Goal: Transaction & Acquisition: Purchase product/service

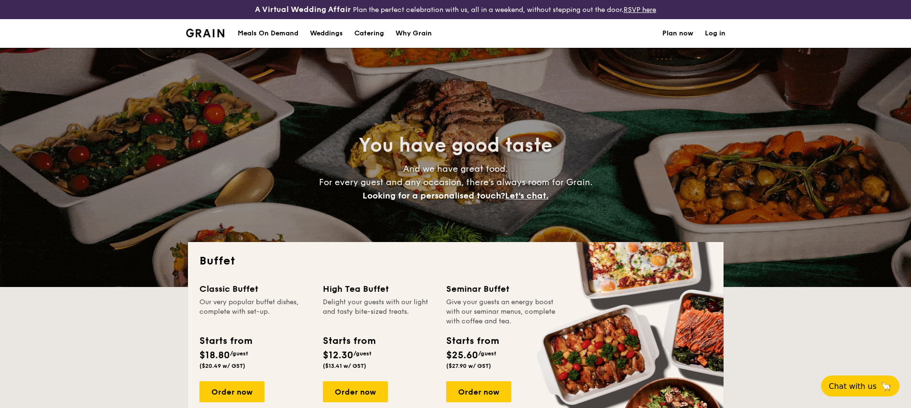
select select
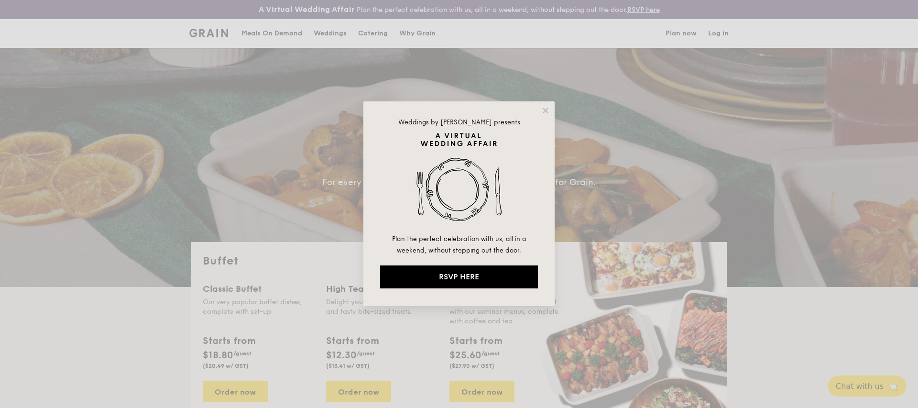
click at [548, 103] on div "Weddings by Grain presents Plan the perfect celebration with us, all in a weeke…" at bounding box center [458, 203] width 191 height 205
click at [547, 113] on icon at bounding box center [545, 110] width 9 height 9
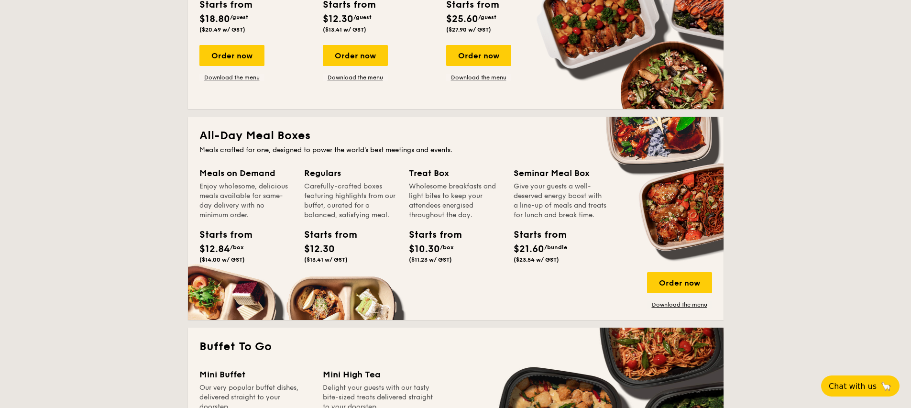
scroll to position [222, 0]
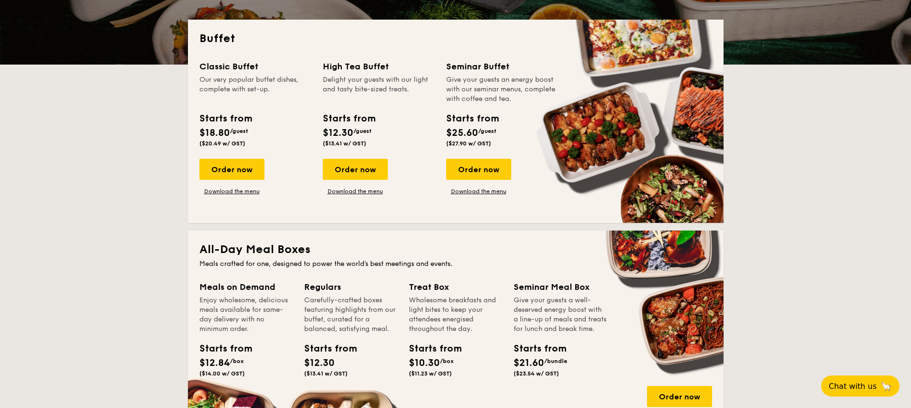
click at [226, 120] on div "Starts from" at bounding box center [225, 118] width 52 height 14
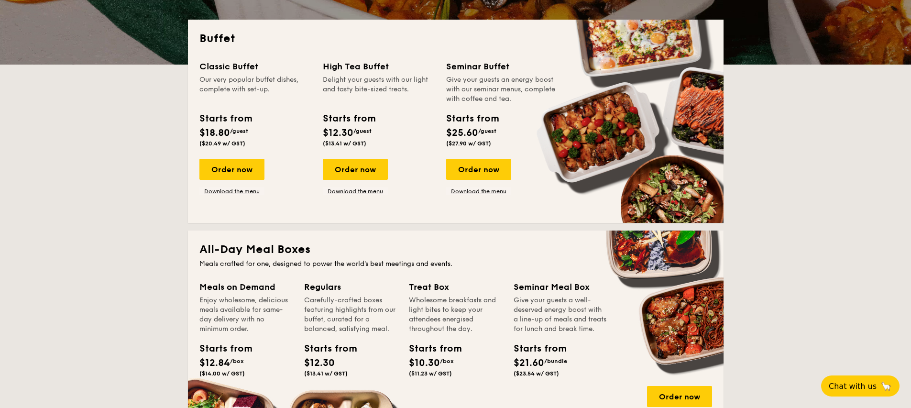
click at [228, 62] on div "Classic Buffet" at bounding box center [255, 66] width 112 height 13
click at [227, 191] on link "Download the menu" at bounding box center [231, 191] width 65 height 8
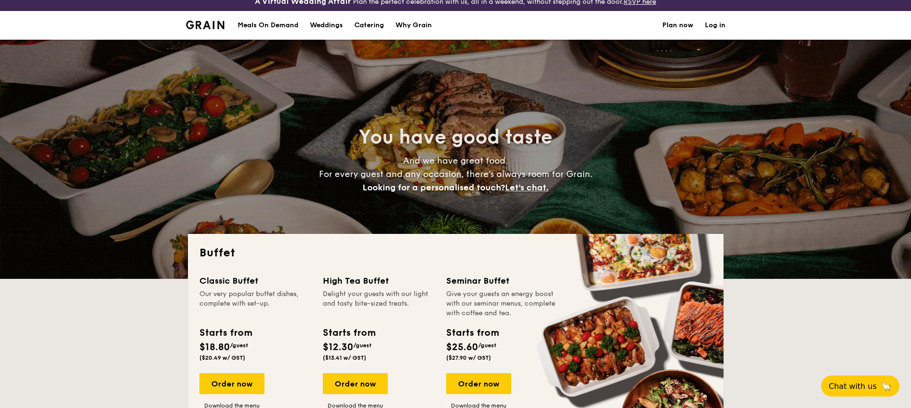
scroll to position [0, 0]
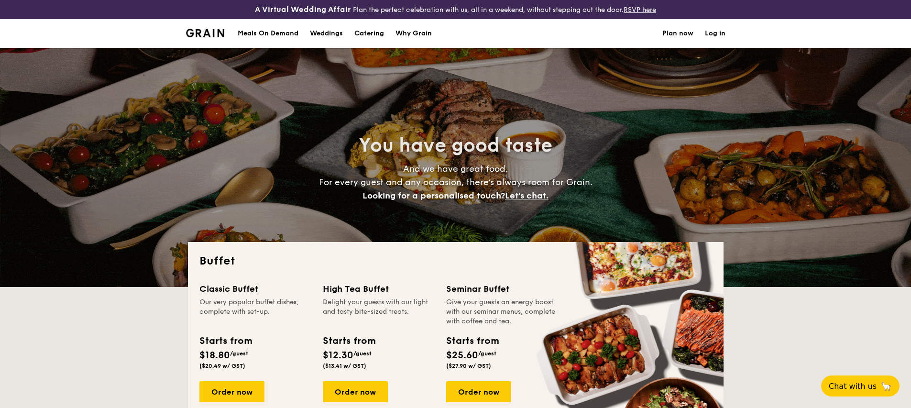
click at [203, 29] on img at bounding box center [205, 33] width 39 height 9
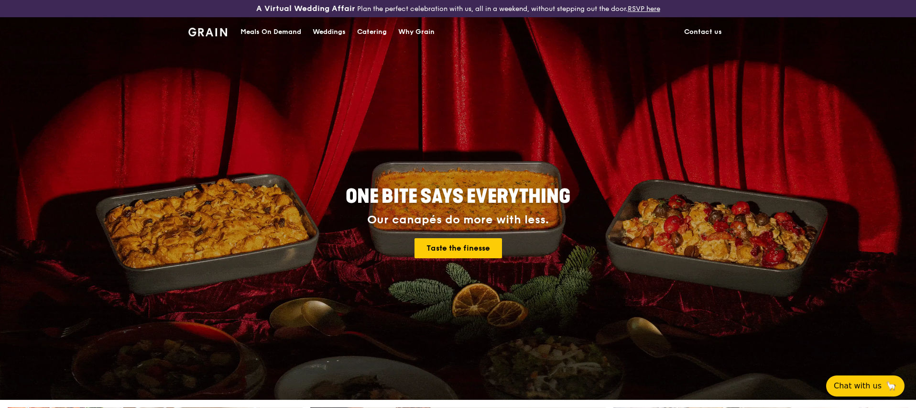
click at [264, 34] on div "Meals On Demand" at bounding box center [270, 32] width 61 height 29
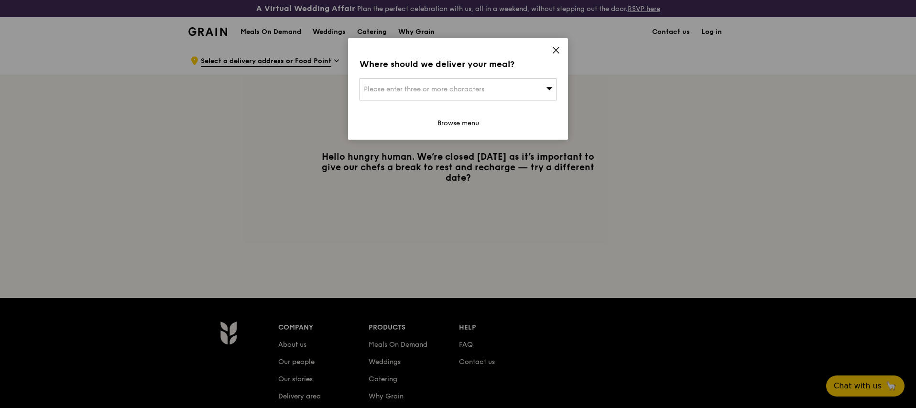
click at [517, 91] on div "Please enter three or more characters" at bounding box center [458, 89] width 197 height 22
click at [564, 44] on div "Where should we deliver your meal? Please enter three or more characters Please…" at bounding box center [458, 88] width 220 height 101
drag, startPoint x: 542, startPoint y: 56, endPoint x: 557, endPoint y: 47, distance: 17.4
click at [542, 56] on div "Where should we deliver your meal? Please enter three or more characters Browse…" at bounding box center [458, 88] width 220 height 101
click at [557, 47] on icon at bounding box center [556, 50] width 9 height 9
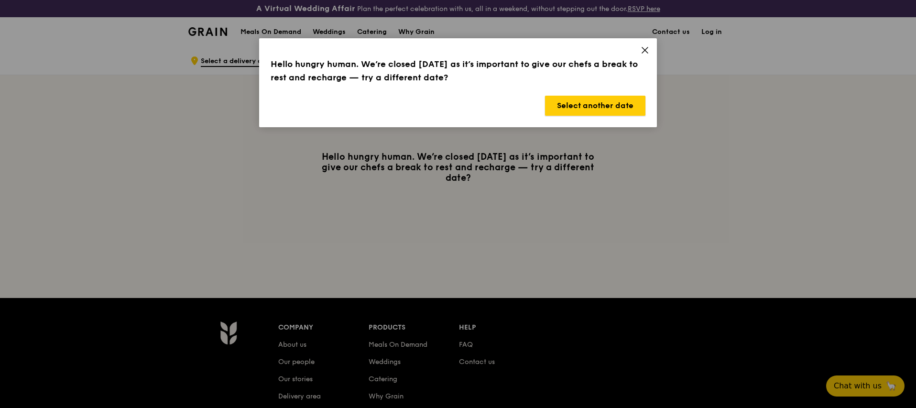
click at [597, 107] on button "Select another date" at bounding box center [595, 106] width 100 height 20
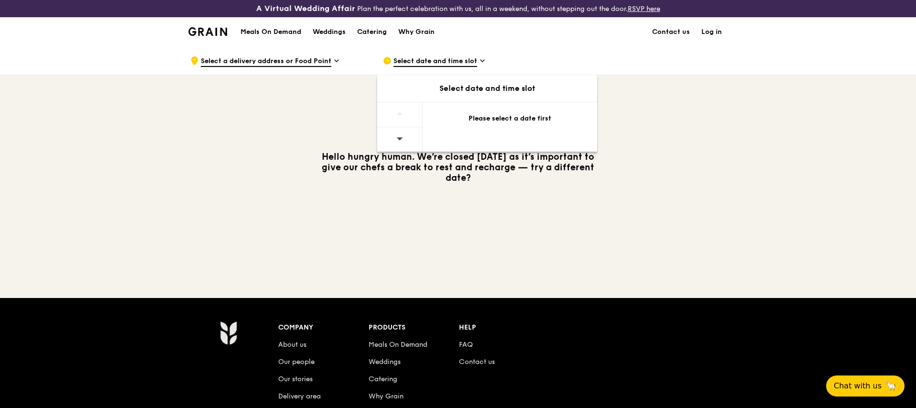
click at [409, 137] on div at bounding box center [399, 139] width 45 height 24
click at [472, 87] on div "Select date and time slot" at bounding box center [487, 88] width 220 height 11
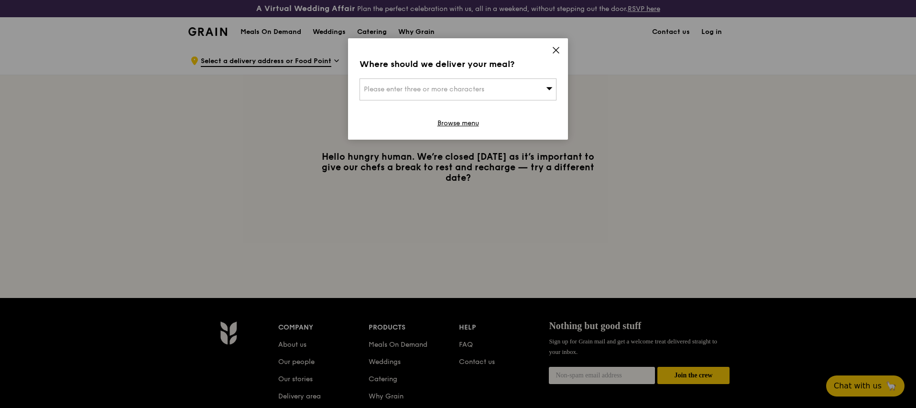
click at [480, 87] on span "Please enter three or more characters" at bounding box center [424, 89] width 120 height 8
click at [496, 56] on div "Where should we deliver your meal? Please enter three or more characters Please…" at bounding box center [458, 88] width 220 height 101
click at [551, 48] on div "Where should we deliver your meal? Please enter three or more characters Browse…" at bounding box center [458, 88] width 220 height 101
click at [558, 53] on icon at bounding box center [556, 50] width 9 height 9
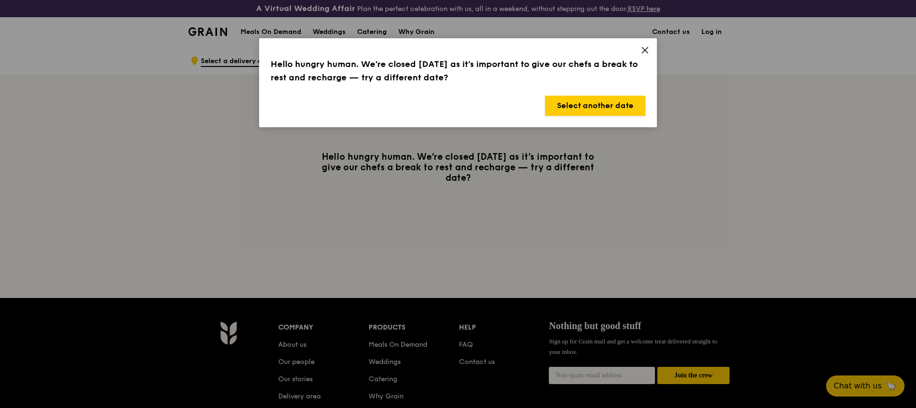
click at [606, 116] on div "Hello hungry human. We’re closed [DATE] as it’s important to give our chefs a b…" at bounding box center [458, 82] width 398 height 89
click at [601, 110] on button "Select another date" at bounding box center [595, 106] width 100 height 20
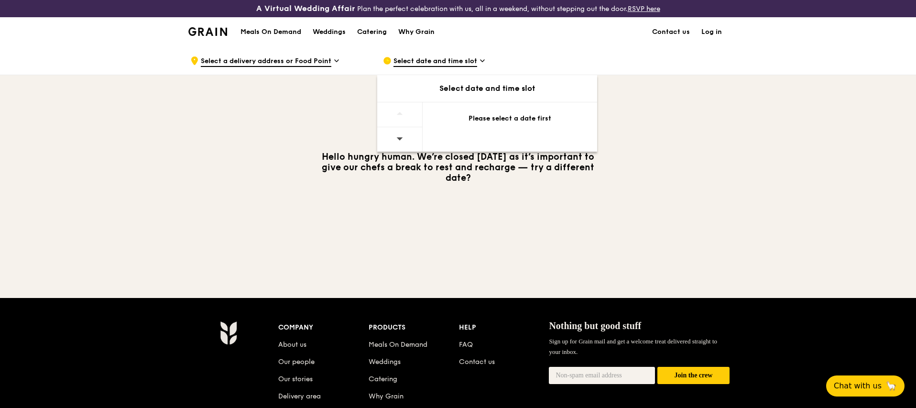
click at [455, 60] on span "Select date and time slot" at bounding box center [435, 61] width 84 height 11
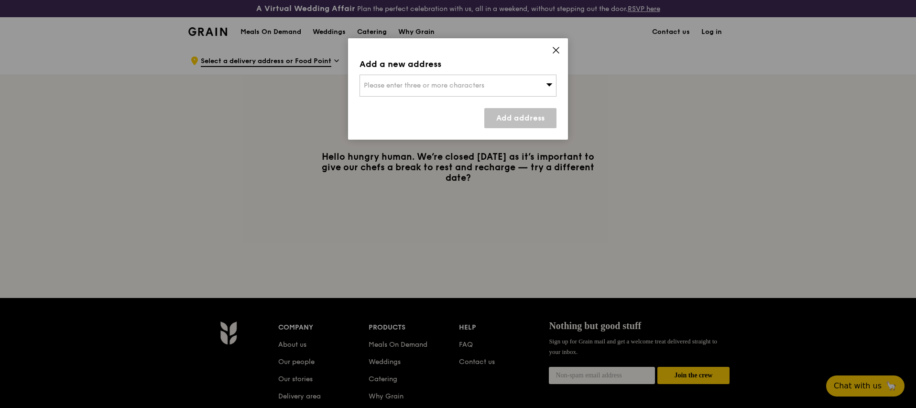
click at [546, 86] on icon at bounding box center [549, 84] width 7 height 7
type input "c"
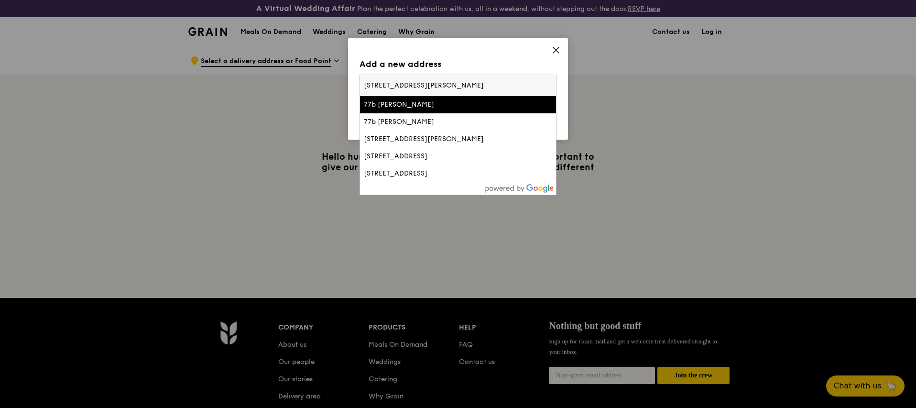
click at [434, 86] on input "77b neil road" at bounding box center [458, 85] width 196 height 21
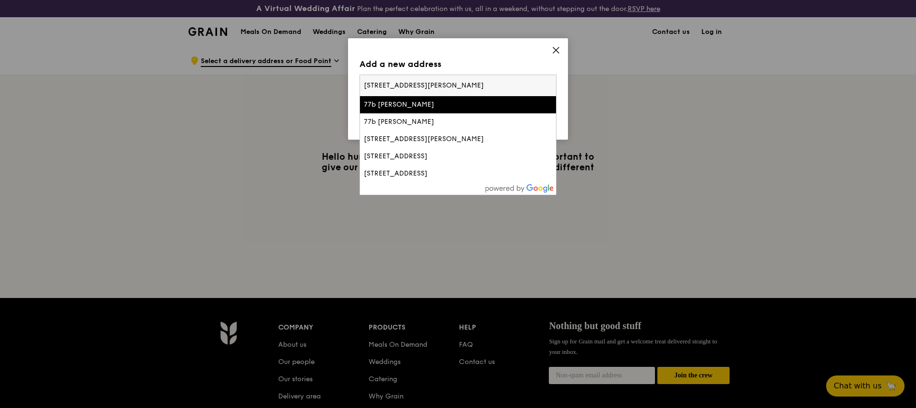
click at [434, 86] on input "77b neil road" at bounding box center [458, 85] width 196 height 21
paste input "088903"
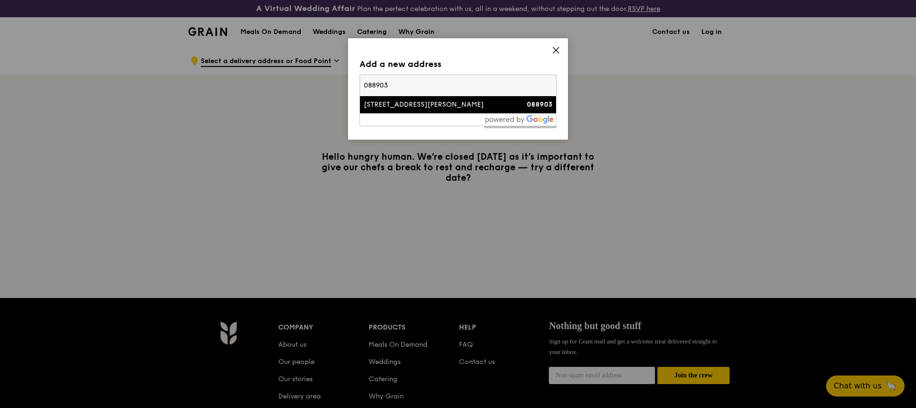
type input "088903"
click at [465, 105] on div "77 Neil Road" at bounding box center [435, 105] width 142 height 10
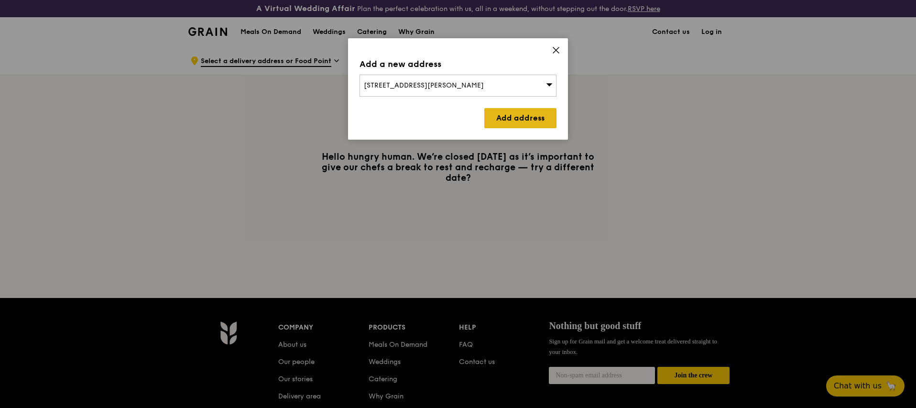
click at [511, 116] on link "Add address" at bounding box center [520, 118] width 72 height 20
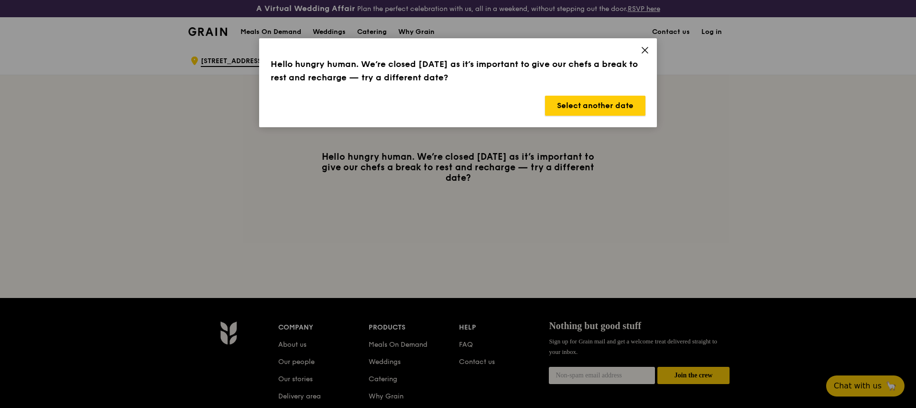
drag, startPoint x: 600, startPoint y: 102, endPoint x: 596, endPoint y: 99, distance: 5.6
click at [599, 101] on button "Select another date" at bounding box center [595, 106] width 100 height 20
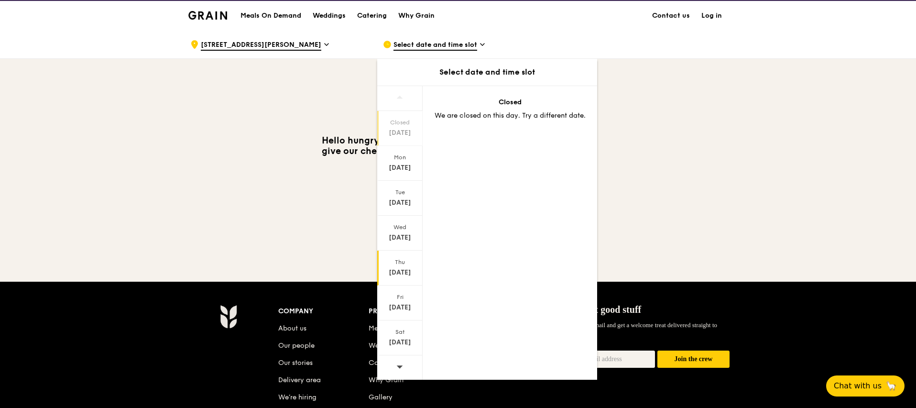
scroll to position [146, 0]
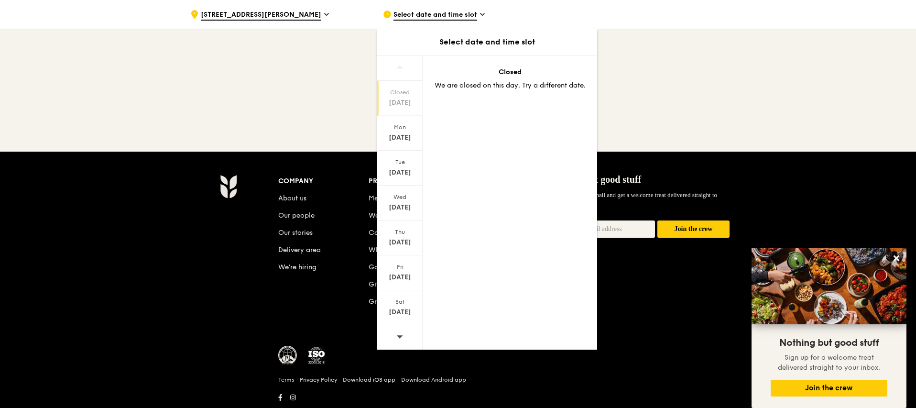
click at [397, 333] on icon at bounding box center [399, 336] width 7 height 7
click at [392, 174] on div "Sep 30" at bounding box center [400, 173] width 43 height 10
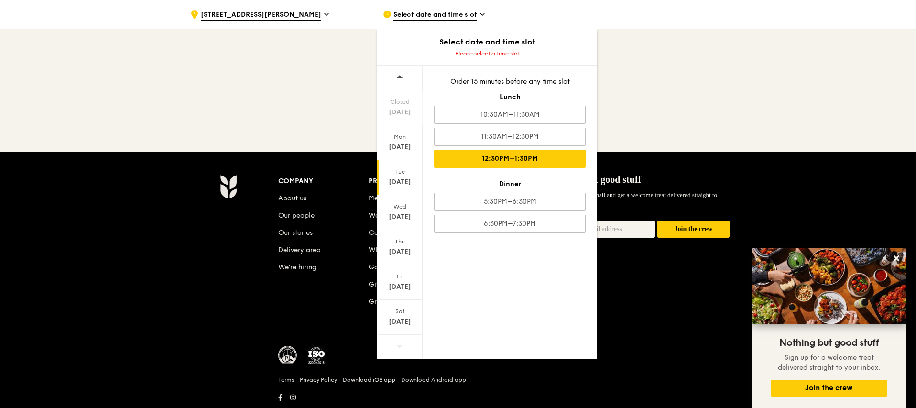
click at [540, 162] on div "12:30PM–1:30PM" at bounding box center [510, 159] width 152 height 18
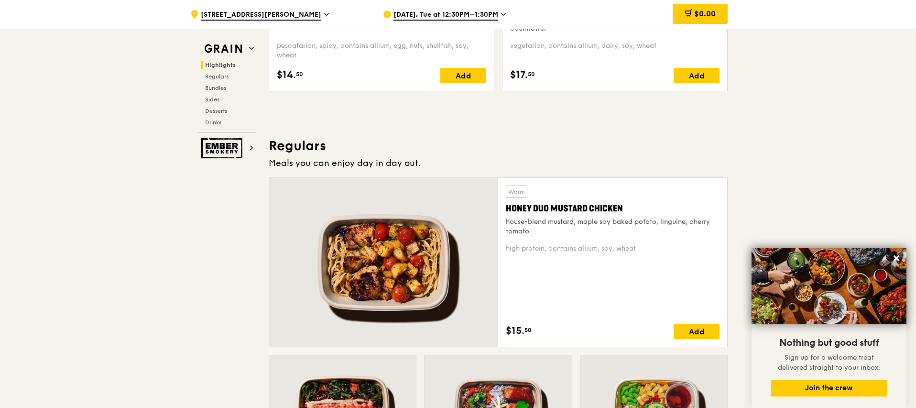
scroll to position [642, 0]
